Goal: Find specific page/section: Find specific page/section

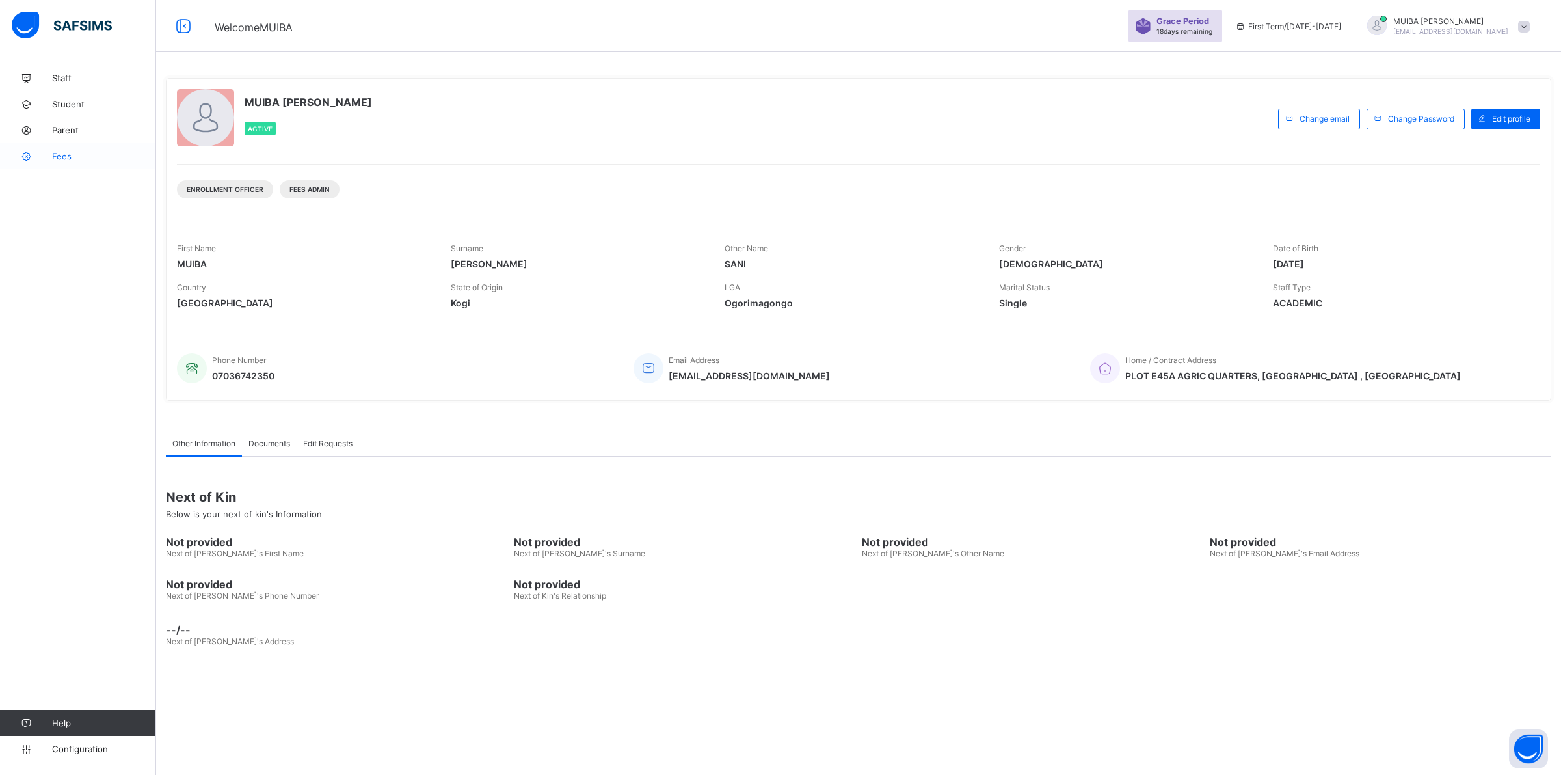
click at [60, 156] on span "Fees" at bounding box center [104, 156] width 104 height 10
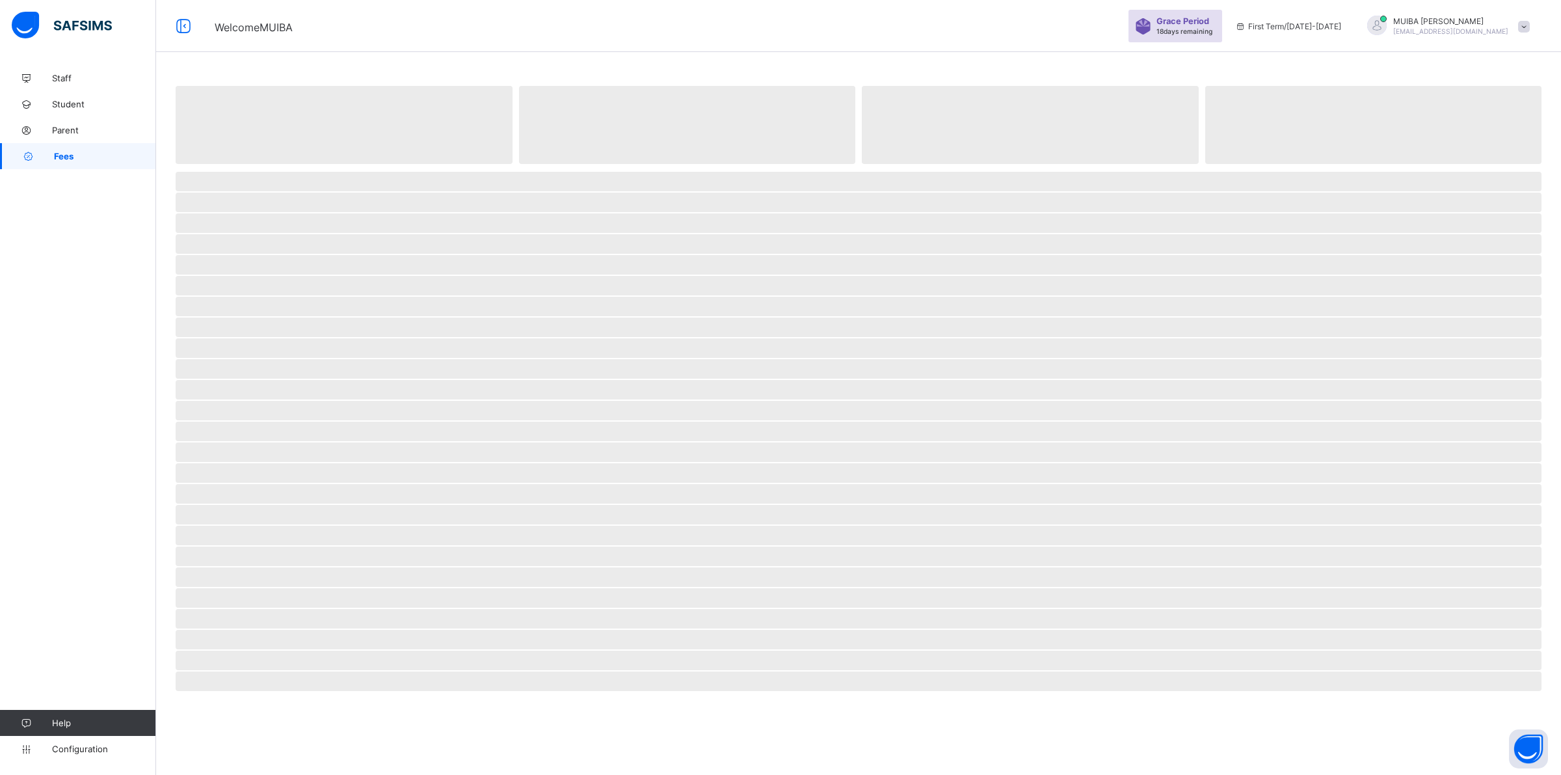
click at [60, 156] on span "Fees" at bounding box center [105, 156] width 102 height 10
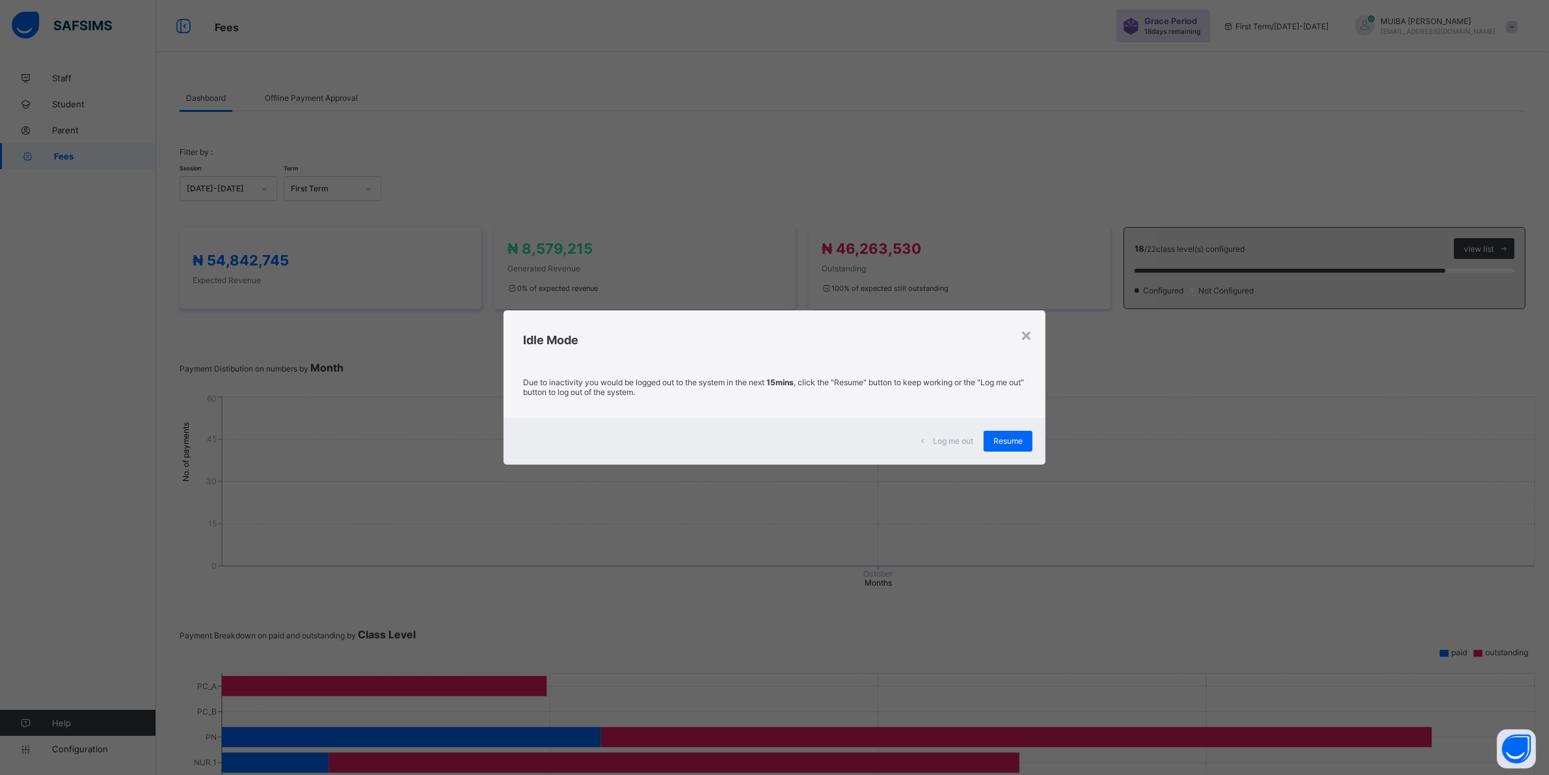
drag, startPoint x: 1003, startPoint y: 437, endPoint x: 987, endPoint y: 477, distance: 42.9
click at [1006, 437] on span "Resume" at bounding box center [1007, 441] width 29 height 10
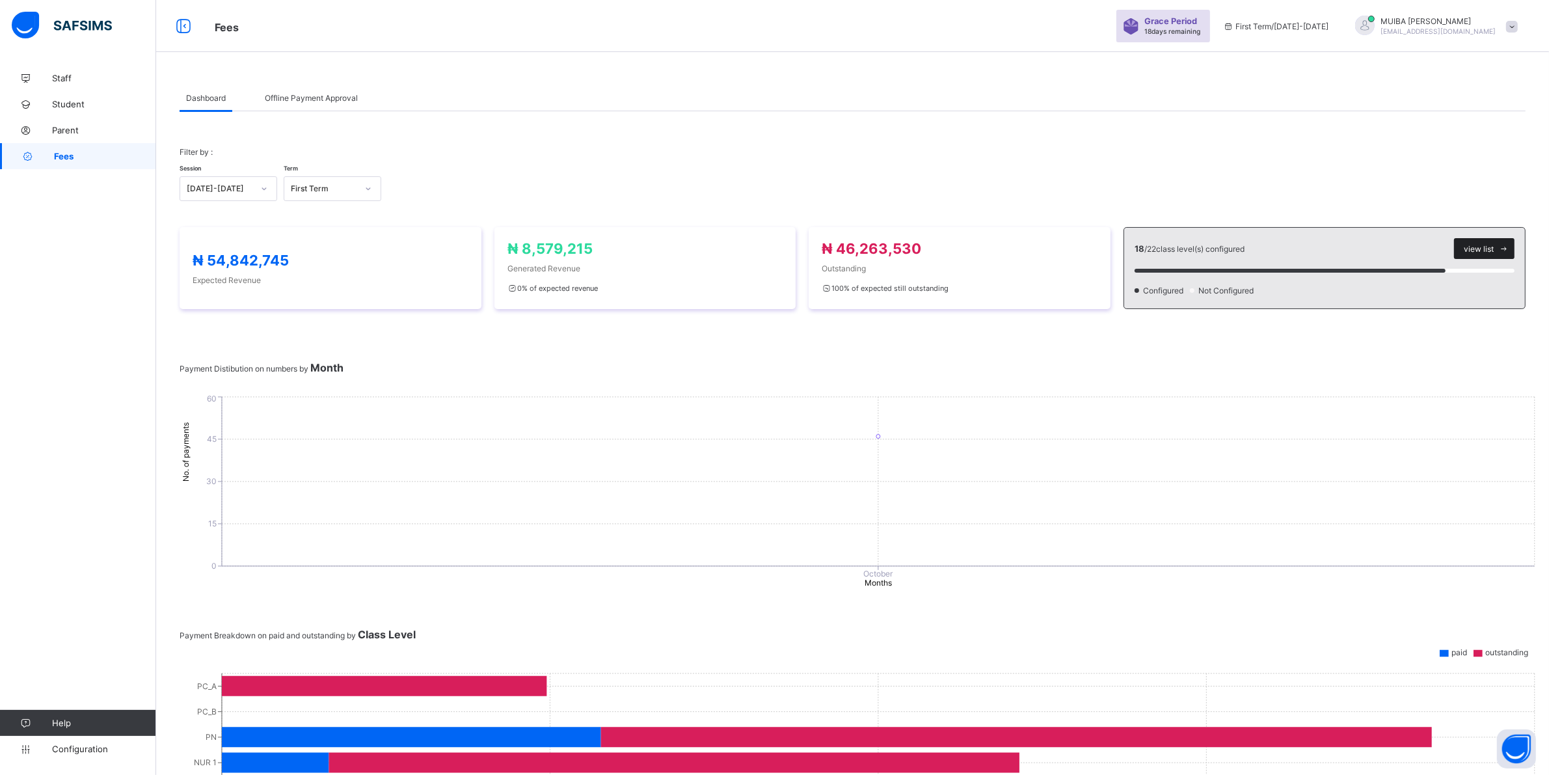
click at [1491, 247] on span "view list" at bounding box center [1479, 249] width 30 height 10
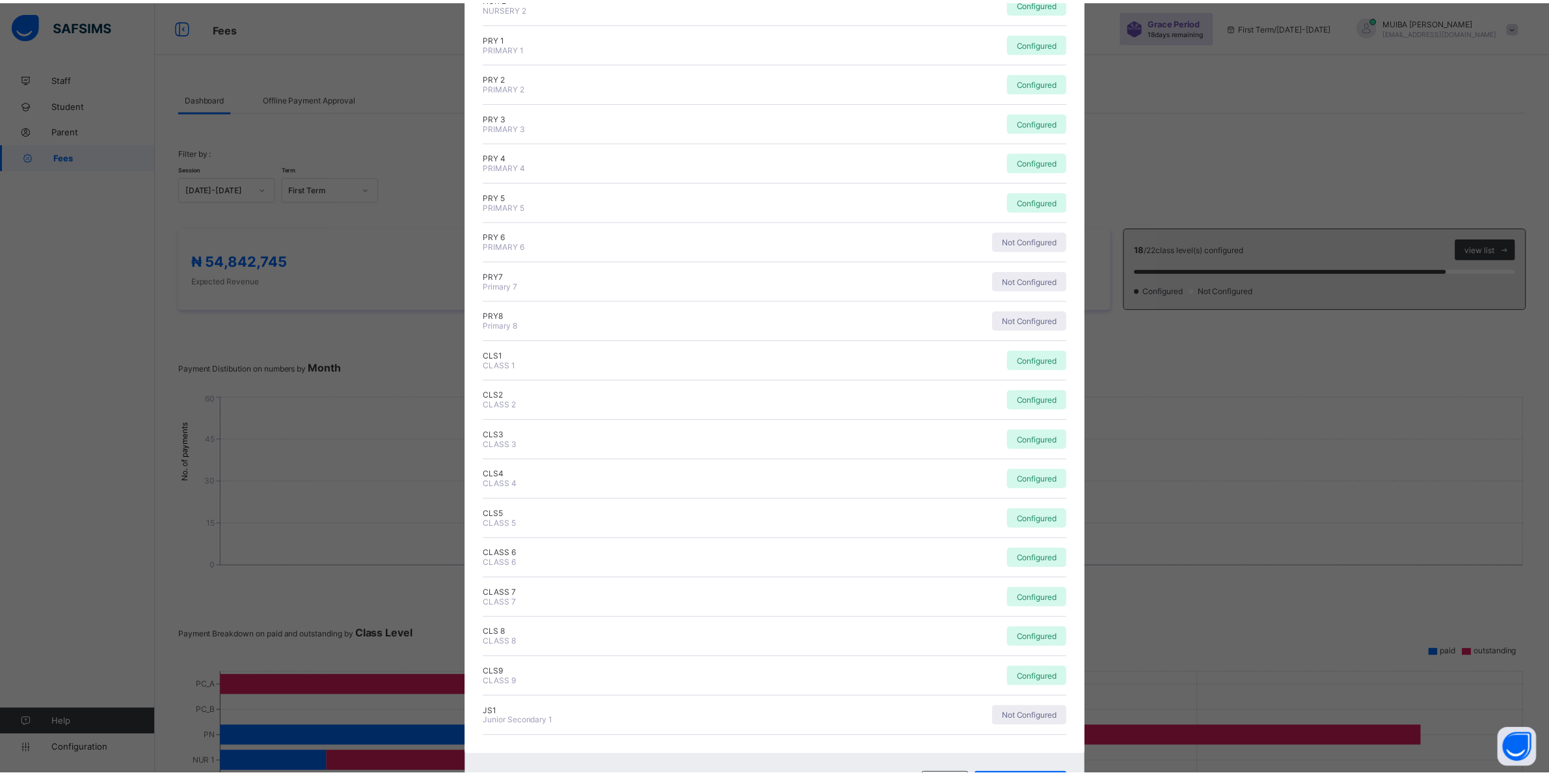
scroll to position [301, 0]
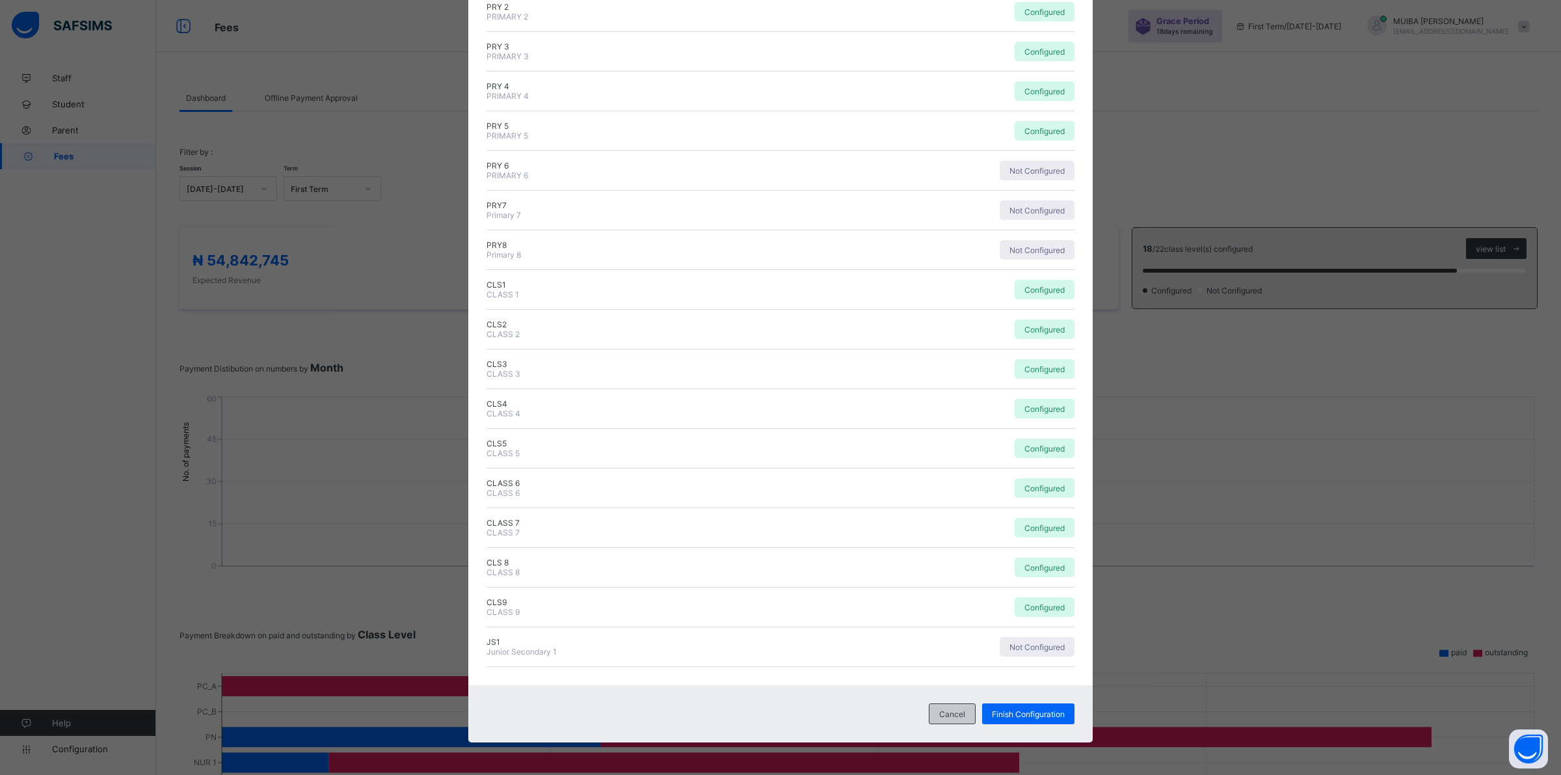
click at [950, 710] on span "Cancel" at bounding box center [952, 714] width 26 height 10
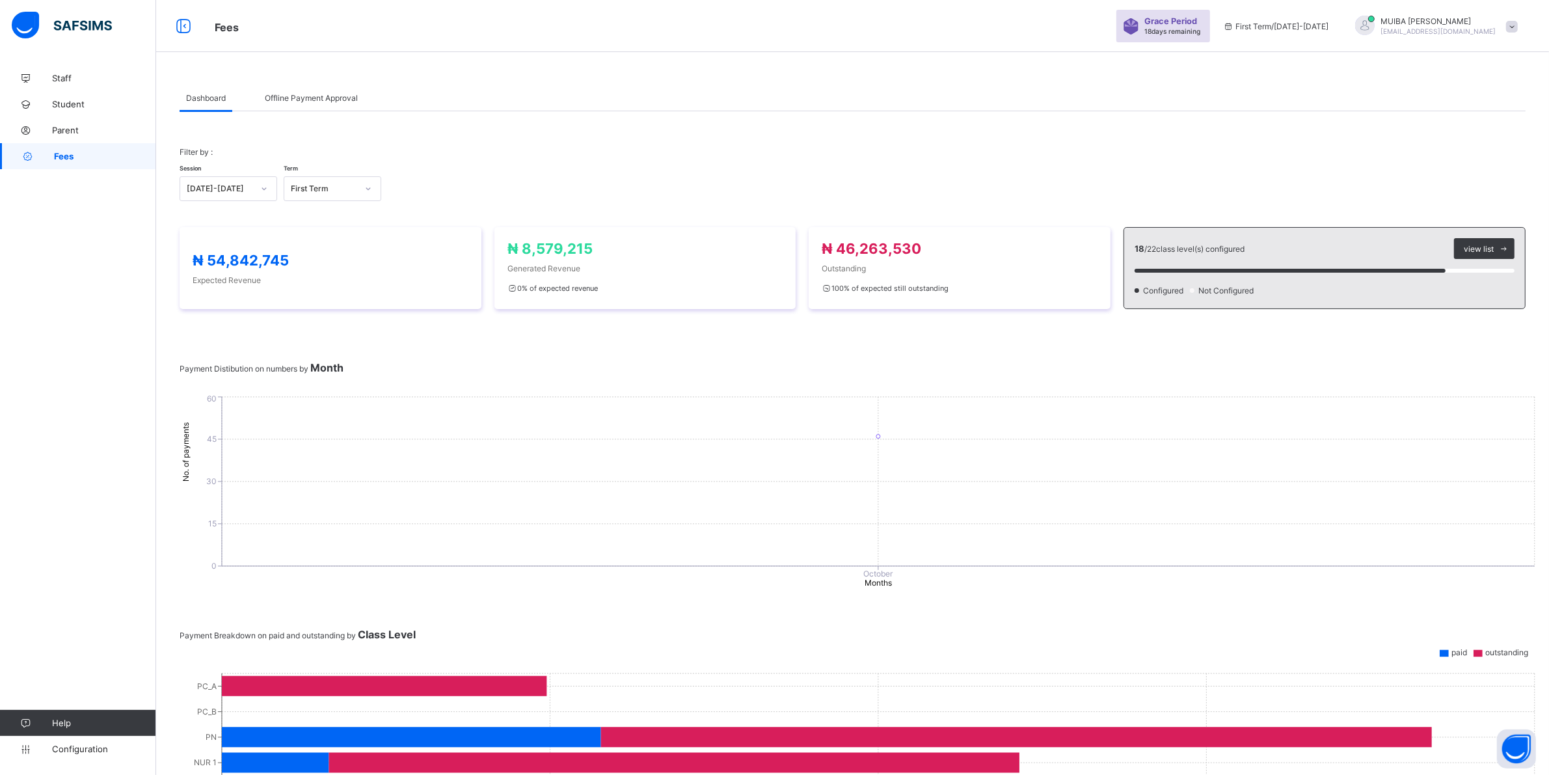
click at [193, 103] on div "Dashboard" at bounding box center [206, 98] width 53 height 26
click at [67, 131] on span "Parent" at bounding box center [104, 130] width 104 height 10
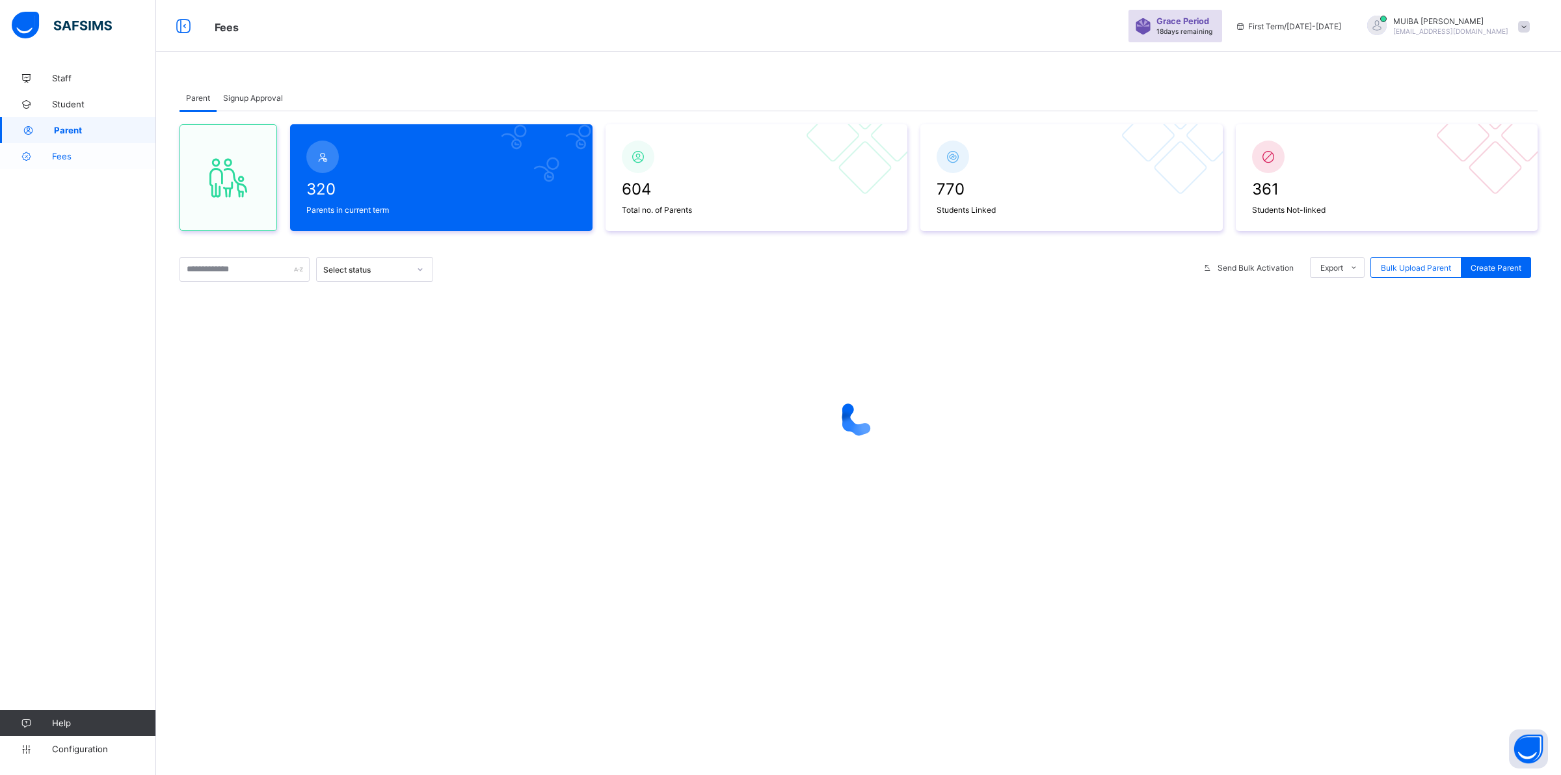
click at [57, 154] on span "Fees" at bounding box center [104, 156] width 104 height 10
